Goal: Find specific page/section: Find specific page/section

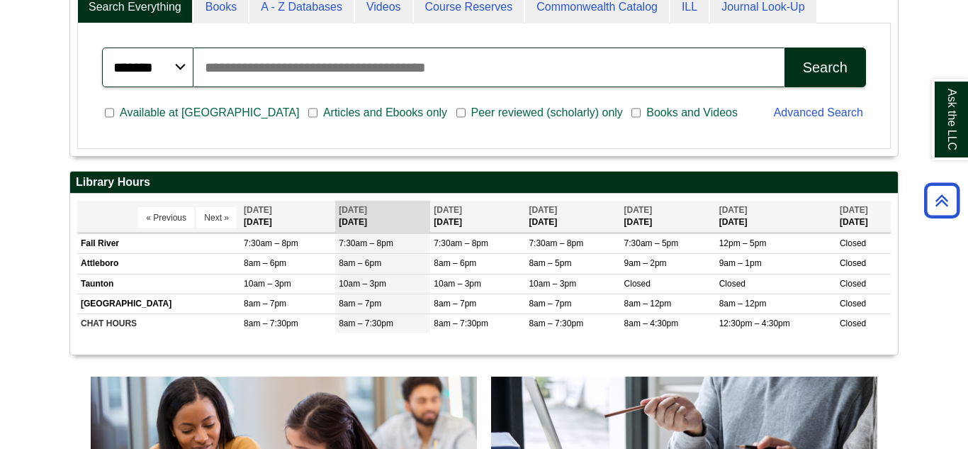
scroll to position [397, 0]
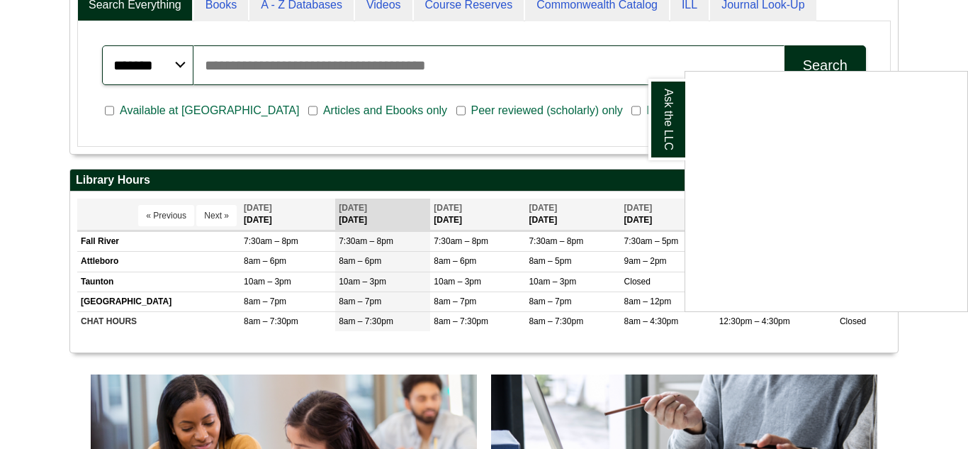
click at [311, 64] on div "Ask the LLC" at bounding box center [484, 224] width 968 height 449
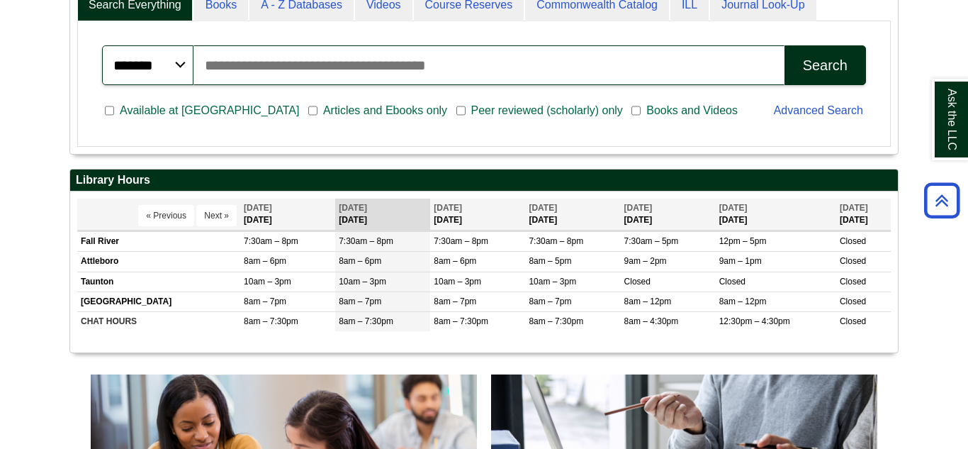
click at [311, 64] on input "Search articles, books, journals & more" at bounding box center [488, 65] width 591 height 40
type input "**********"
click at [833, 59] on div "Search" at bounding box center [825, 65] width 45 height 16
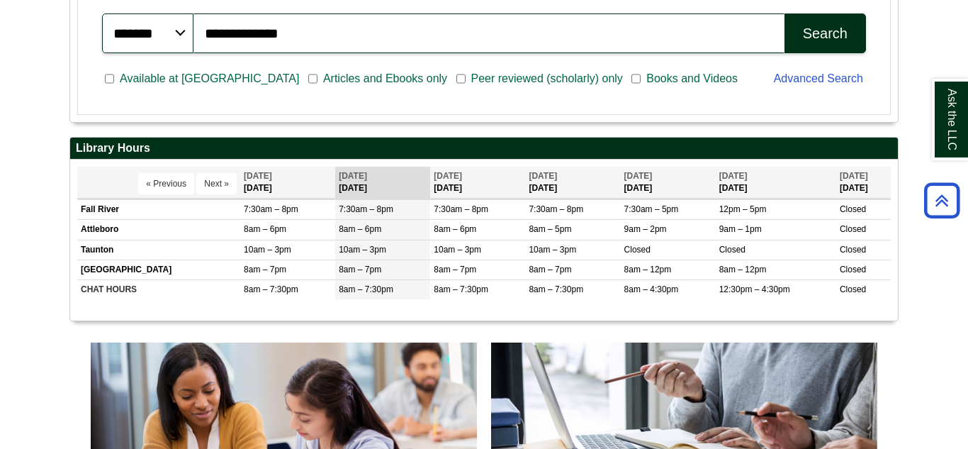
scroll to position [416, 0]
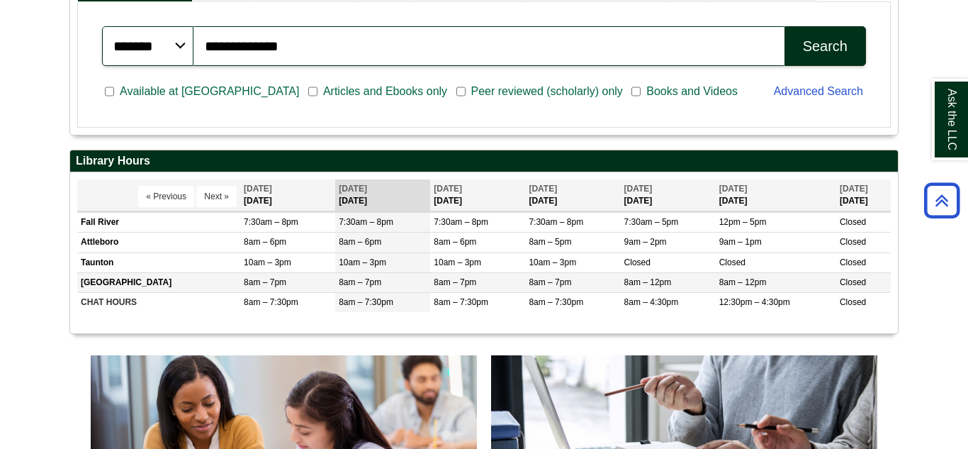
click at [345, 285] on span "8am – 7pm" at bounding box center [360, 282] width 43 height 10
click at [154, 287] on td "[GEOGRAPHIC_DATA]" at bounding box center [158, 282] width 163 height 20
click at [146, 282] on td "[GEOGRAPHIC_DATA]" at bounding box center [158, 282] width 163 height 20
click at [374, 200] on th "[DATE] [DATE]" at bounding box center [382, 195] width 95 height 32
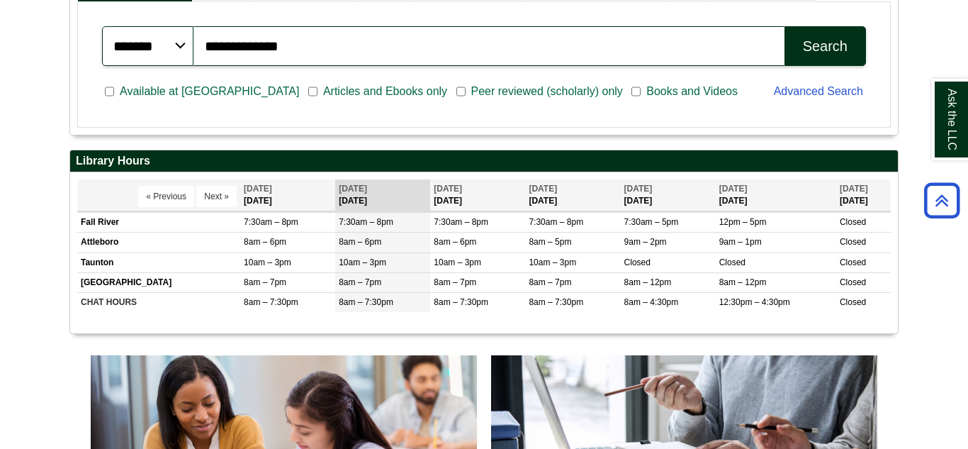
click at [374, 200] on th "[DATE] [DATE]" at bounding box center [382, 195] width 95 height 32
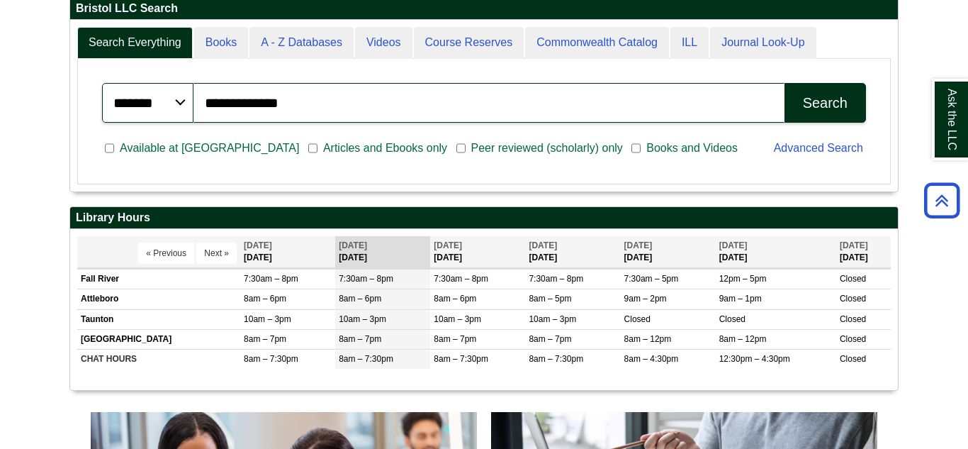
scroll to position [170, 828]
